Goal: Information Seeking & Learning: Learn about a topic

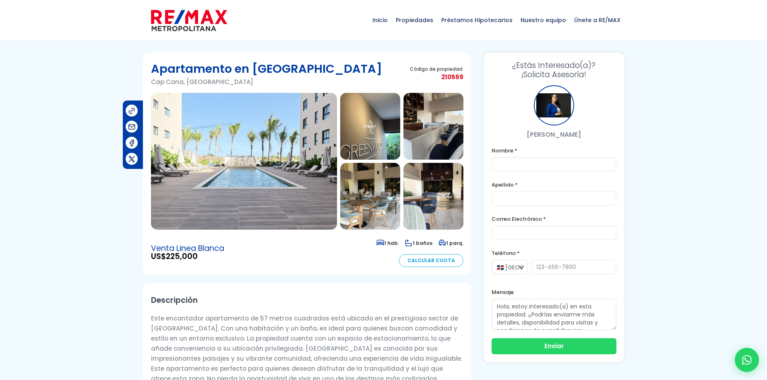
click at [210, 159] on img at bounding box center [244, 161] width 186 height 137
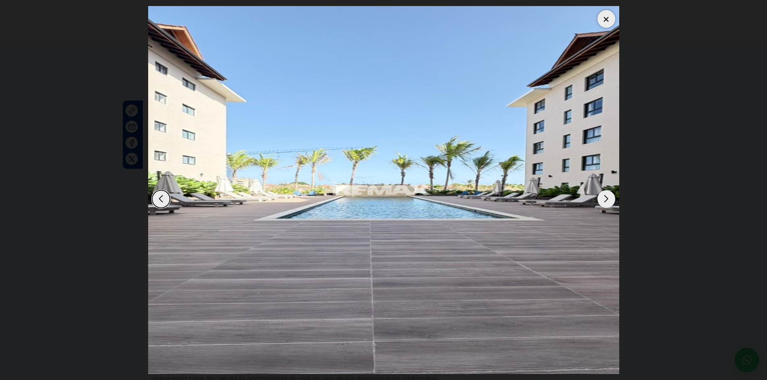
click at [598, 202] on div at bounding box center [383, 190] width 471 height 368
click at [603, 197] on div "Next slide" at bounding box center [606, 199] width 18 height 18
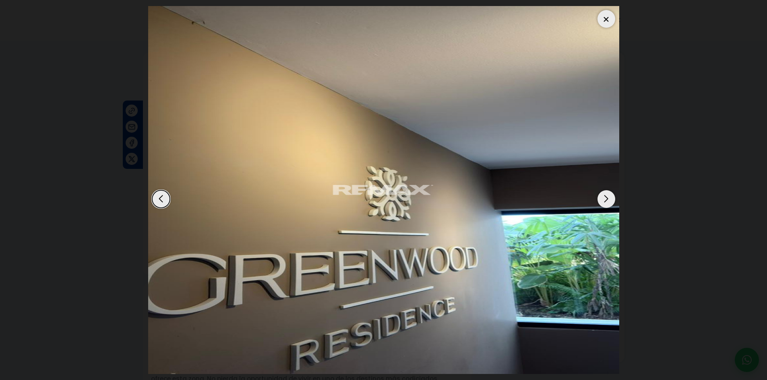
click at [609, 200] on div "Next slide" at bounding box center [606, 199] width 18 height 18
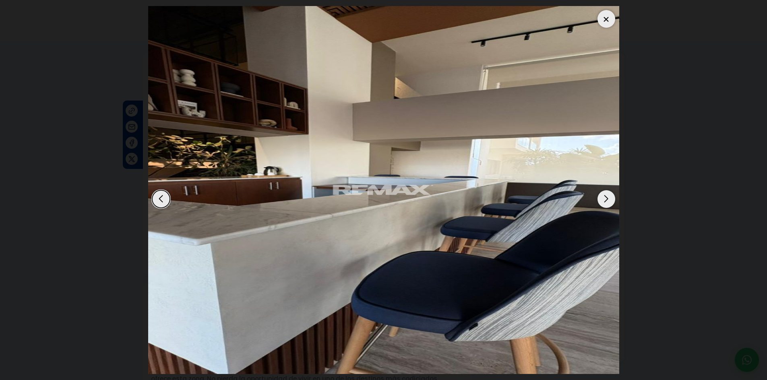
click at [609, 200] on div "Next slide" at bounding box center [606, 199] width 18 height 18
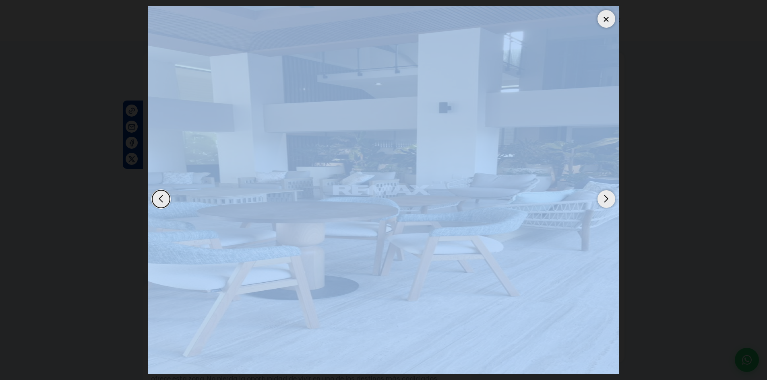
click at [609, 200] on div "Next slide" at bounding box center [606, 199] width 18 height 18
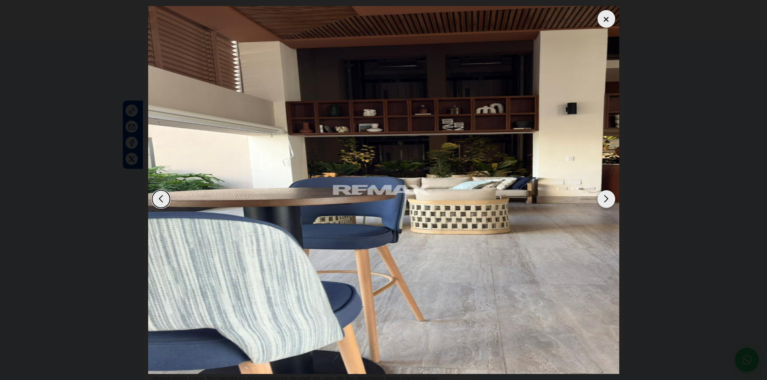
click at [598, 194] on div "Next slide" at bounding box center [606, 199] width 18 height 18
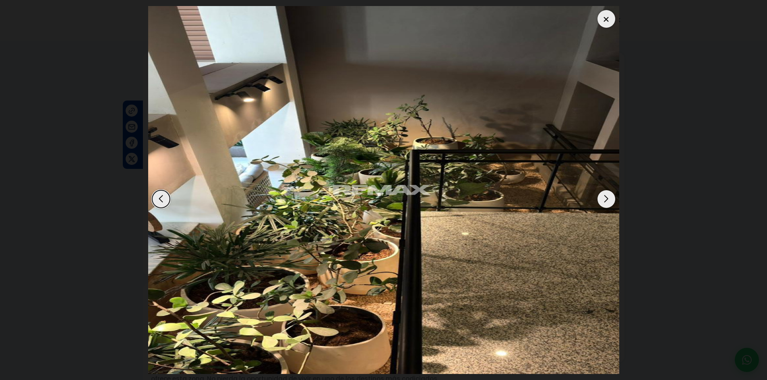
click at [604, 195] on div "Next slide" at bounding box center [606, 199] width 18 height 18
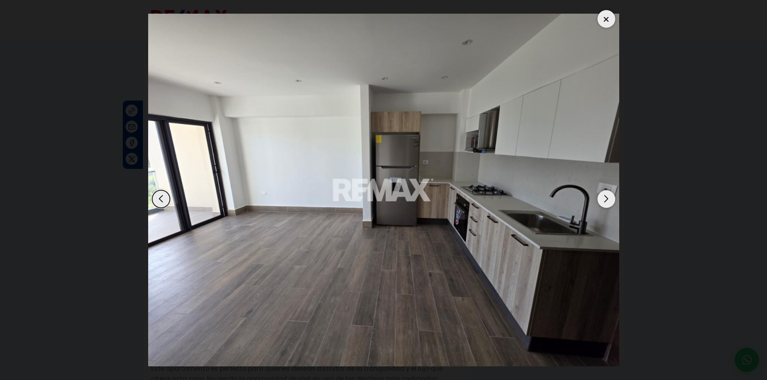
click at [604, 194] on div "Next slide" at bounding box center [606, 199] width 18 height 18
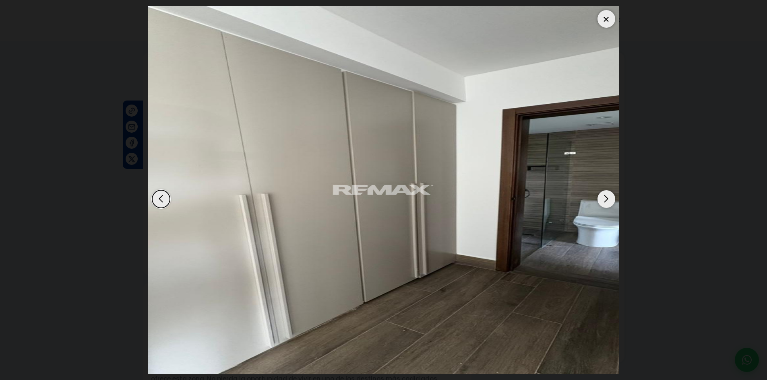
click at [604, 194] on div "Next slide" at bounding box center [606, 199] width 18 height 18
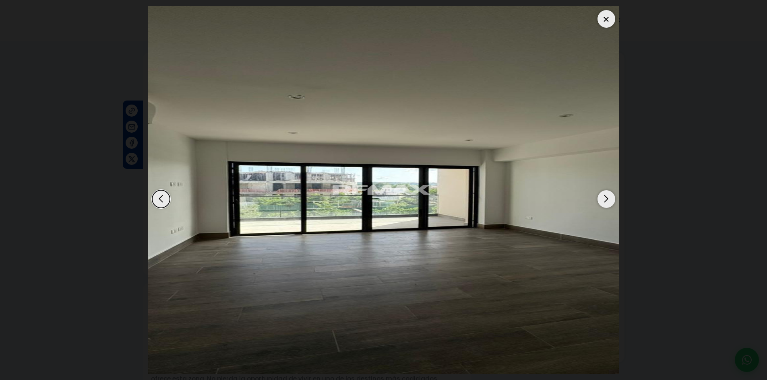
click at [604, 194] on div "Next slide" at bounding box center [606, 199] width 18 height 18
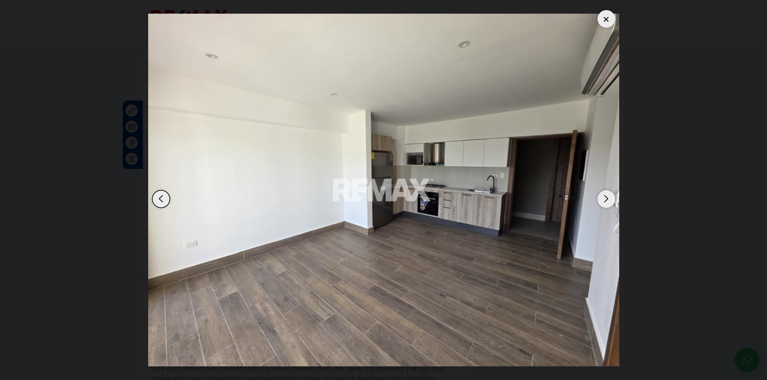
click at [604, 194] on div "Next slide" at bounding box center [606, 199] width 18 height 18
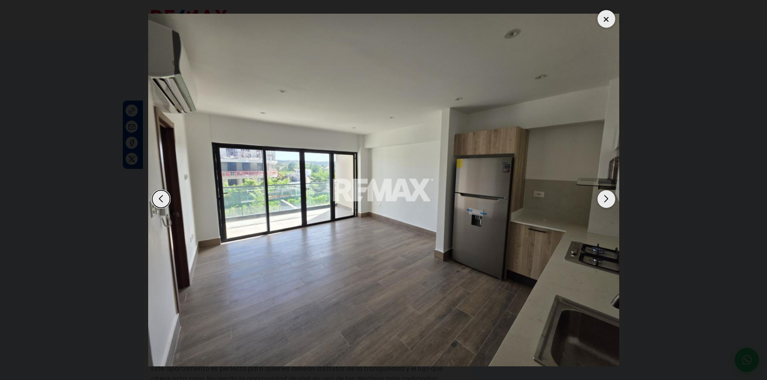
click at [604, 194] on div "Next slide" at bounding box center [606, 199] width 18 height 18
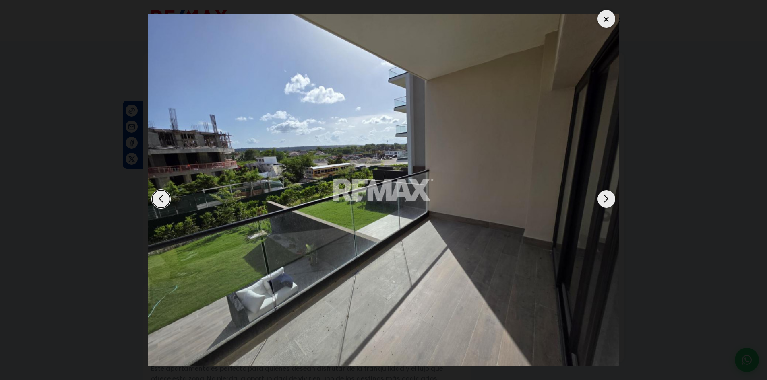
click at [611, 23] on div at bounding box center [606, 19] width 18 height 18
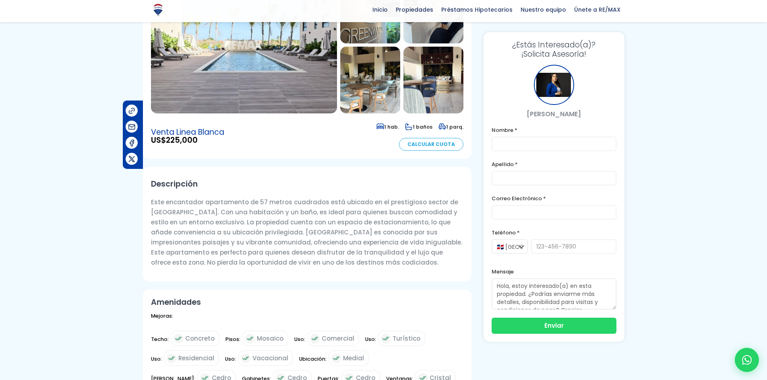
scroll to position [161, 0]
